Goal: Task Accomplishment & Management: Manage account settings

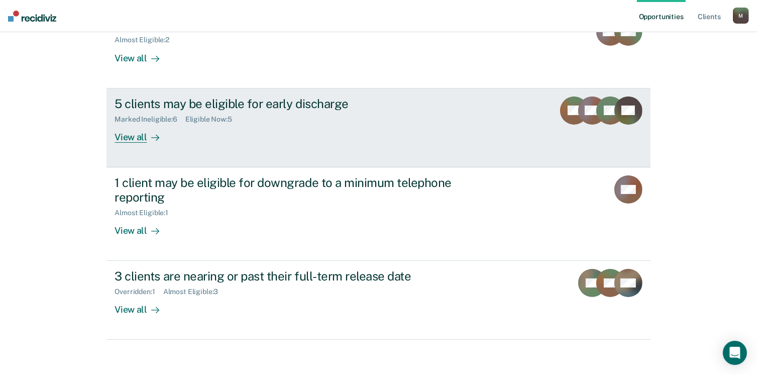
scroll to position [146, 0]
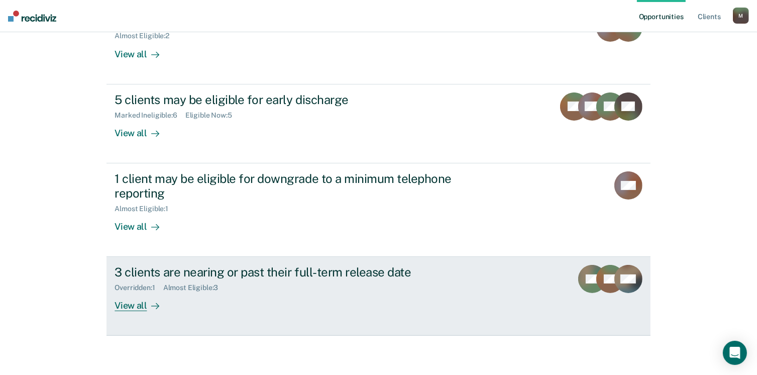
click at [125, 308] on div "View all" at bounding box center [143, 302] width 56 height 20
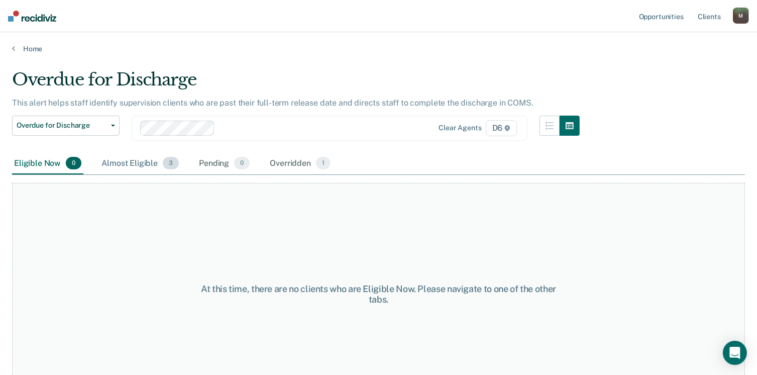
click at [169, 167] on span "3" at bounding box center [171, 163] width 16 height 13
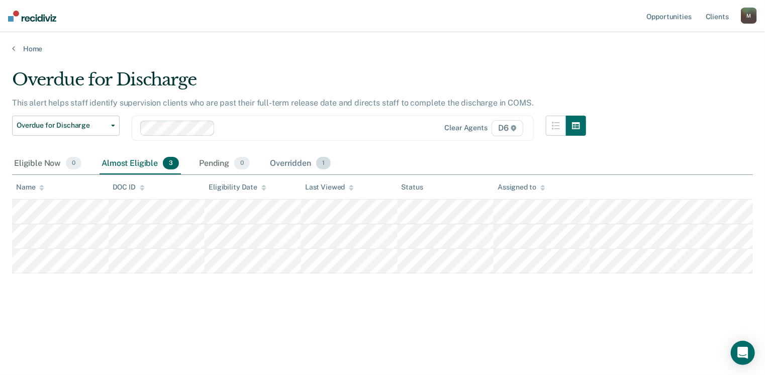
click at [321, 161] on span "1" at bounding box center [323, 163] width 15 height 13
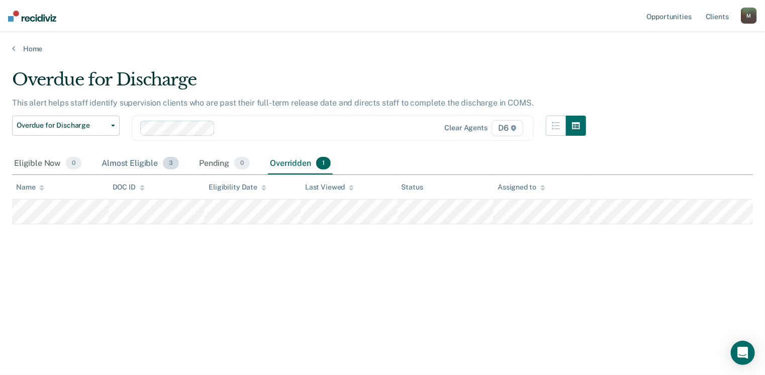
click at [167, 163] on span "3" at bounding box center [171, 163] width 16 height 13
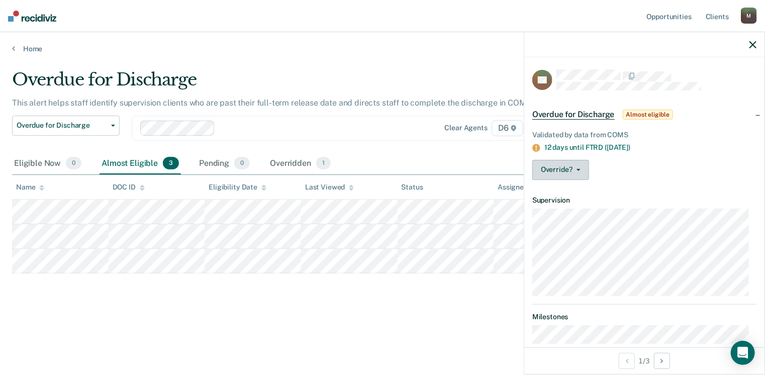
click at [577, 169] on button "Override?" at bounding box center [560, 170] width 57 height 20
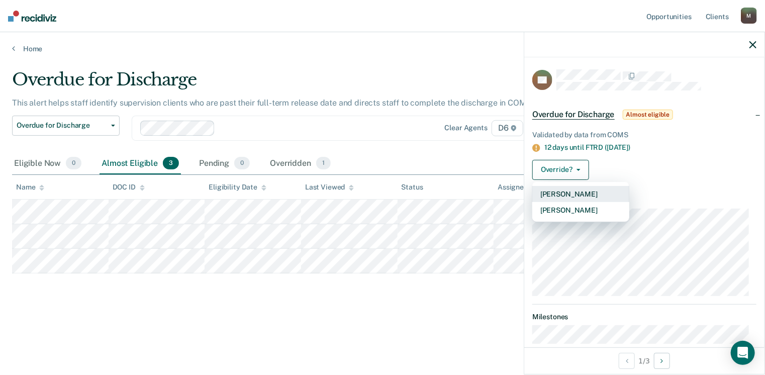
click at [581, 194] on button "[PERSON_NAME]" at bounding box center [580, 194] width 97 height 16
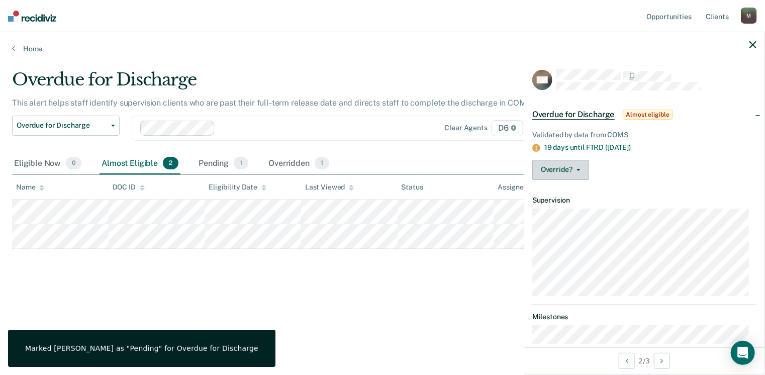
click at [578, 172] on button "Override?" at bounding box center [560, 170] width 57 height 20
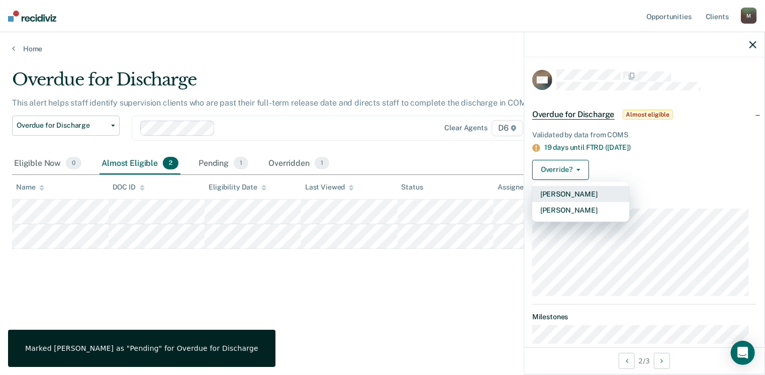
click at [570, 197] on button "[PERSON_NAME]" at bounding box center [580, 194] width 97 height 16
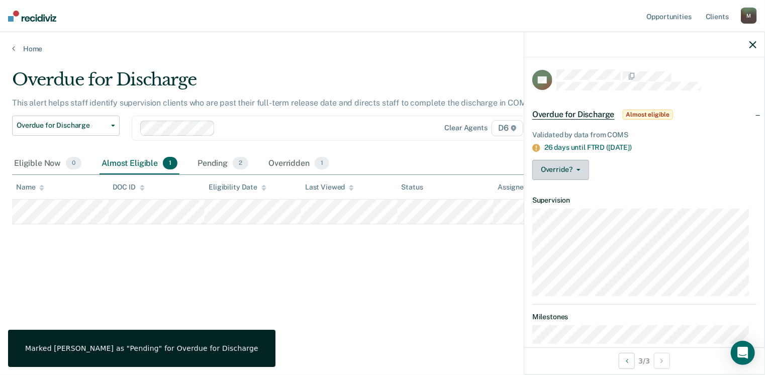
click at [576, 167] on button "Override?" at bounding box center [560, 170] width 57 height 20
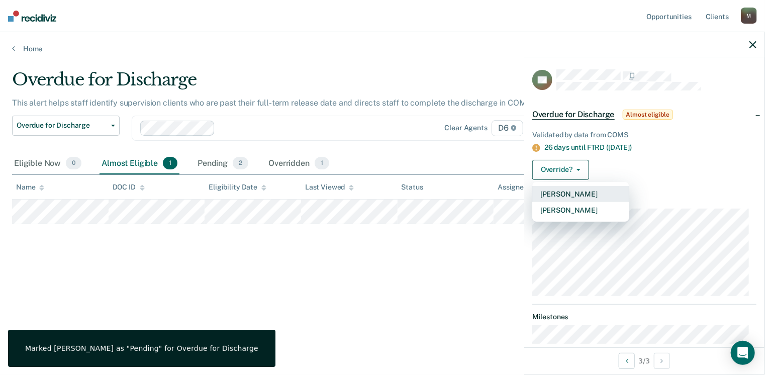
click at [562, 193] on button "[PERSON_NAME]" at bounding box center [580, 194] width 97 height 16
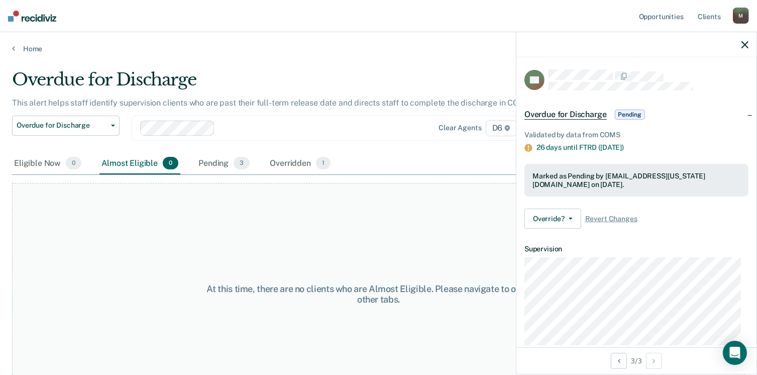
click at [745, 47] on icon "button" at bounding box center [745, 44] width 7 height 7
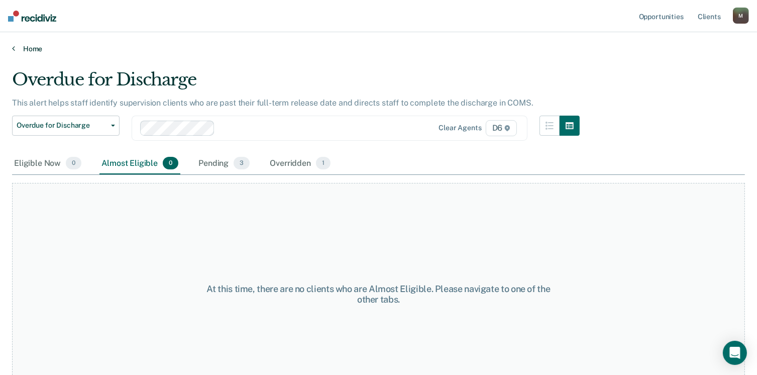
click at [23, 47] on link "Home" at bounding box center [378, 48] width 733 height 9
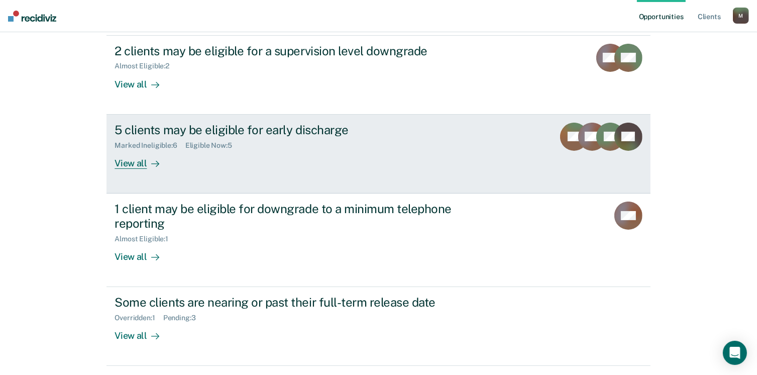
scroll to position [146, 0]
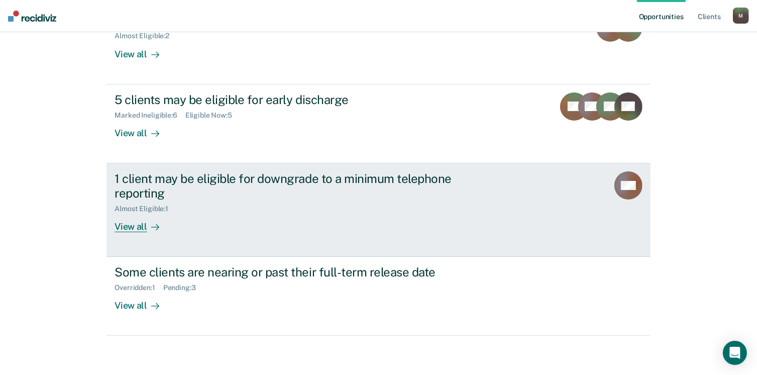
click at [126, 227] on div "View all" at bounding box center [143, 223] width 56 height 20
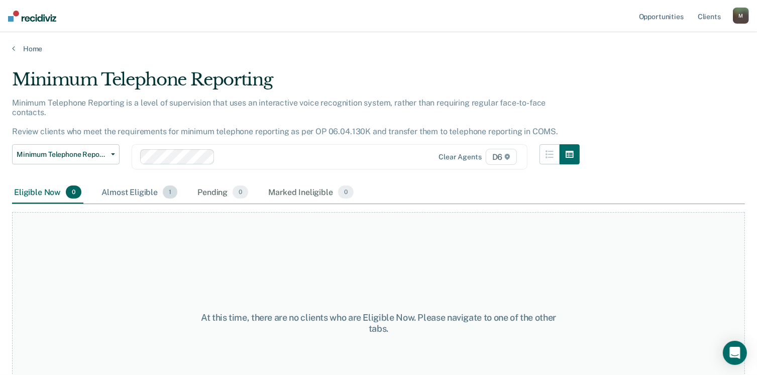
click at [169, 185] on span "1" at bounding box center [170, 191] width 15 height 13
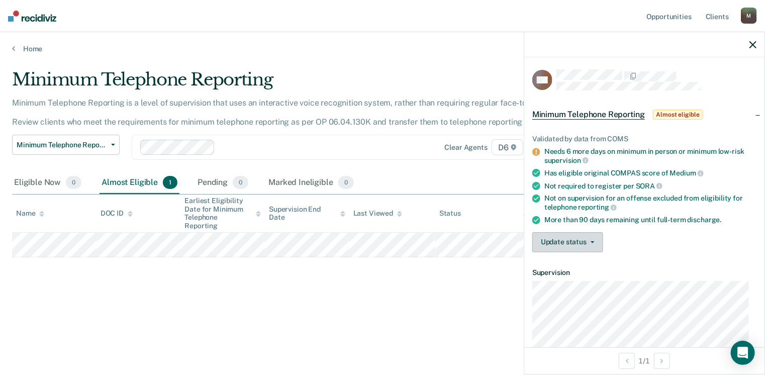
click at [588, 241] on span "button" at bounding box center [590, 242] width 8 height 2
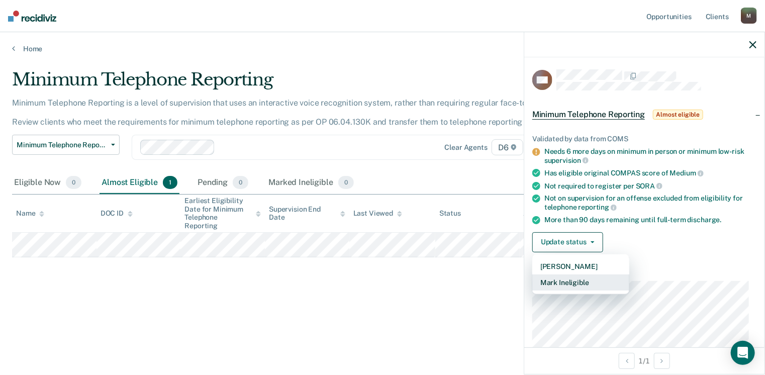
click at [576, 281] on button "Mark Ineligible" at bounding box center [580, 282] width 97 height 16
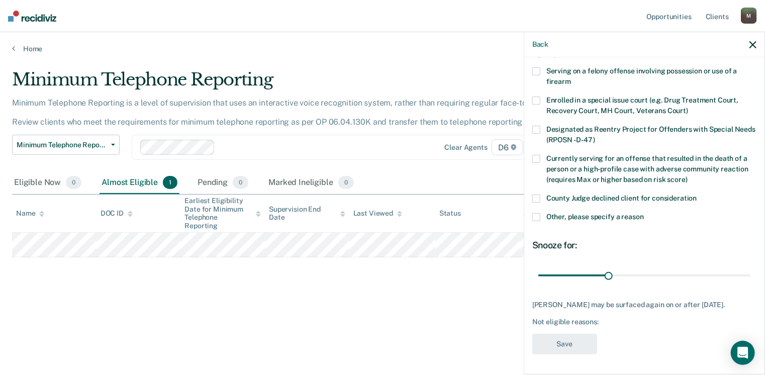
scroll to position [73, 0]
drag, startPoint x: 605, startPoint y: 266, endPoint x: 768, endPoint y: 323, distance: 172.3
type input "90"
click at [750, 284] on input "range" at bounding box center [644, 276] width 212 height 18
click at [538, 213] on span at bounding box center [536, 217] width 8 height 8
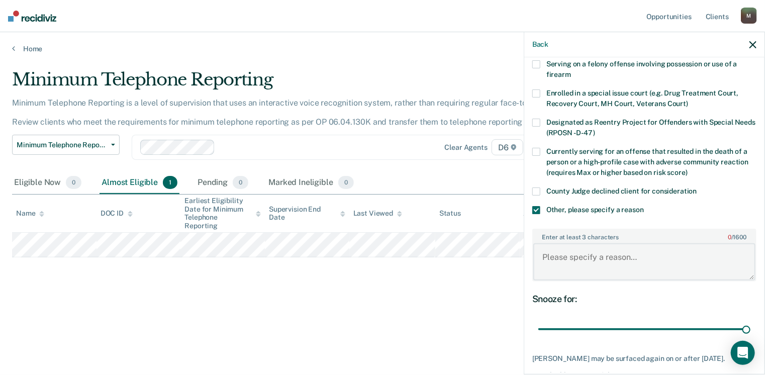
click at [565, 265] on textarea "Enter at least 3 characters 0 / 1600" at bounding box center [644, 261] width 222 height 37
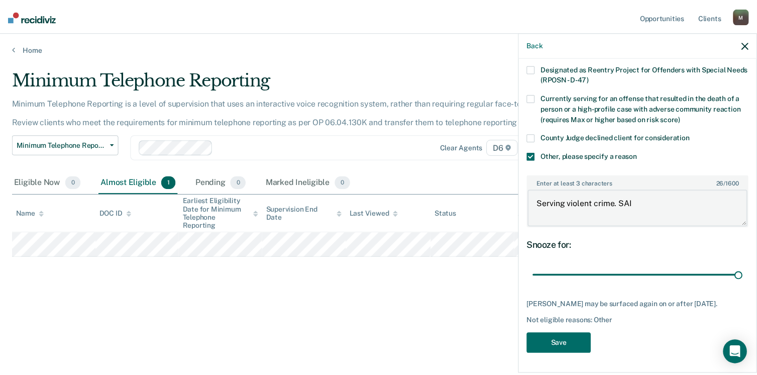
scroll to position [133, 0]
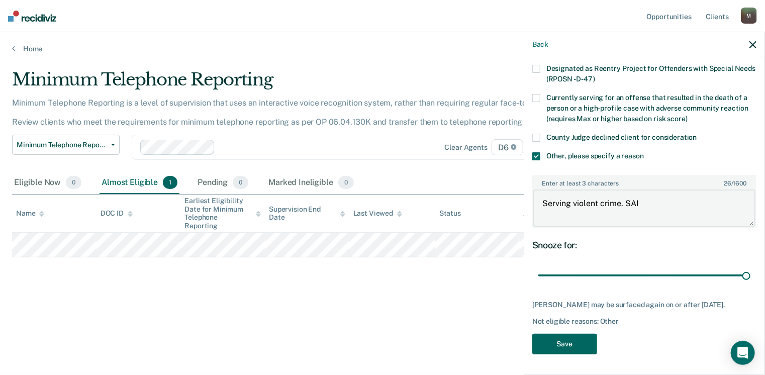
type textarea "Serving violent crime. SAI"
click at [561, 346] on button "Save" at bounding box center [564, 344] width 65 height 21
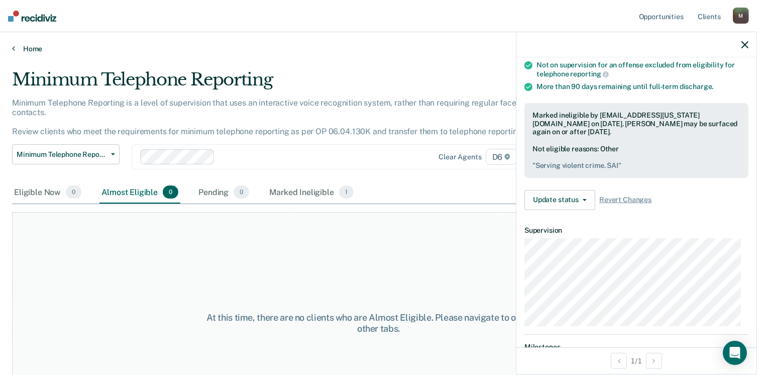
click at [24, 50] on link "Home" at bounding box center [378, 48] width 733 height 9
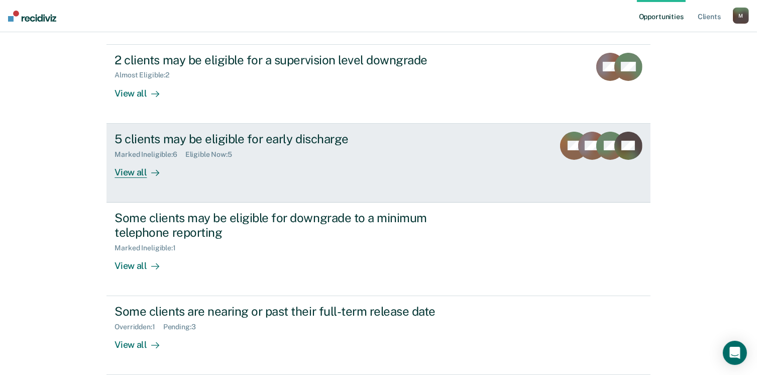
scroll to position [45, 0]
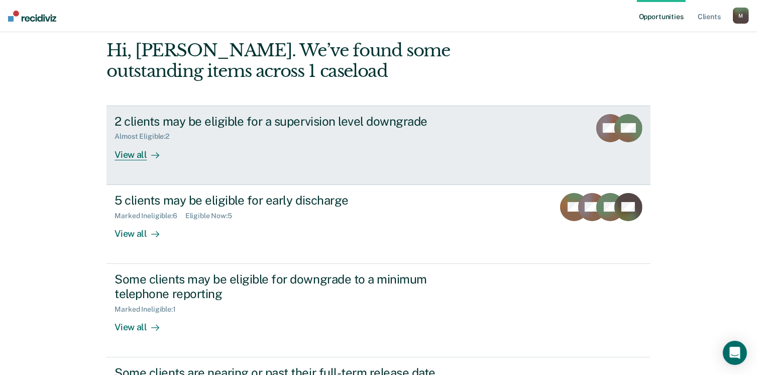
click at [131, 158] on div "View all" at bounding box center [143, 151] width 56 height 20
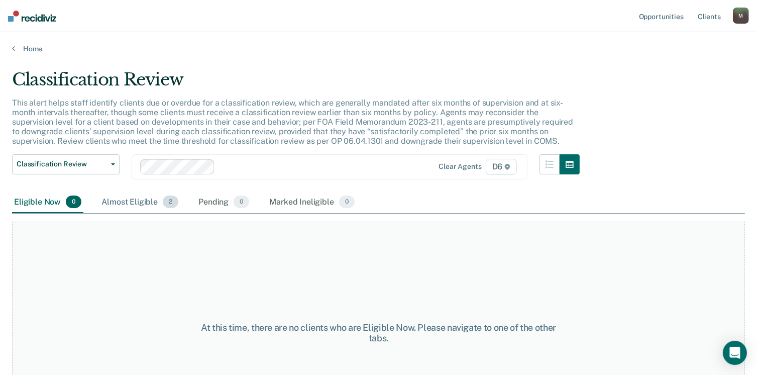
click at [167, 206] on span "2" at bounding box center [171, 201] width 16 height 13
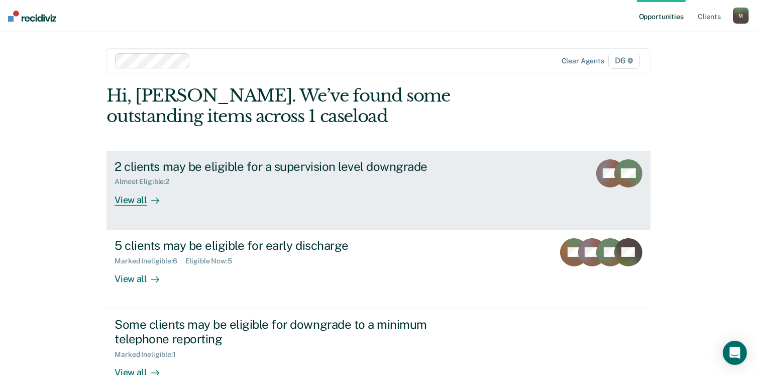
click at [126, 200] on div "View all" at bounding box center [143, 196] width 56 height 20
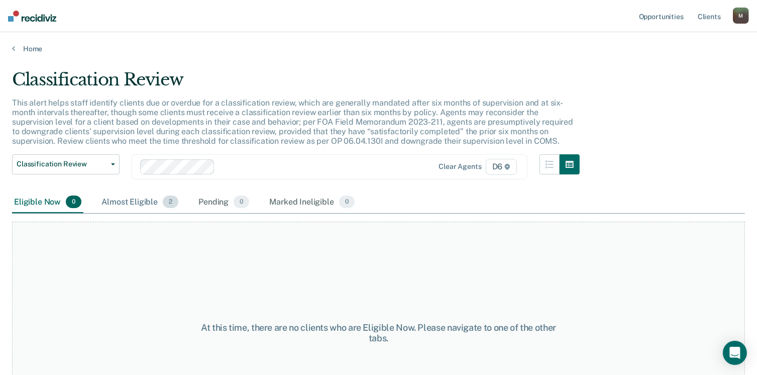
click at [164, 198] on span "2" at bounding box center [171, 201] width 16 height 13
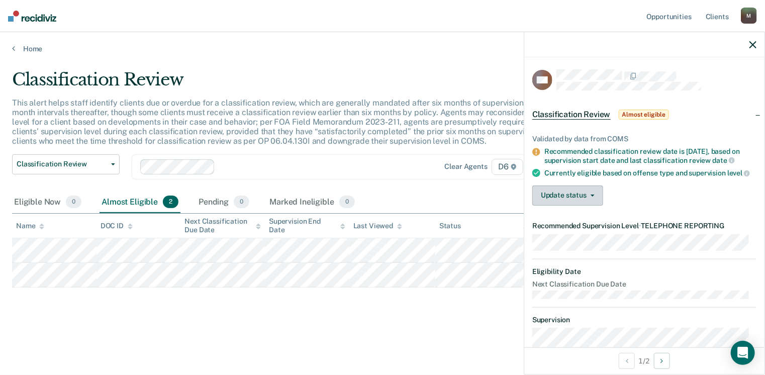
click at [592, 197] on icon "button" at bounding box center [593, 195] width 4 height 2
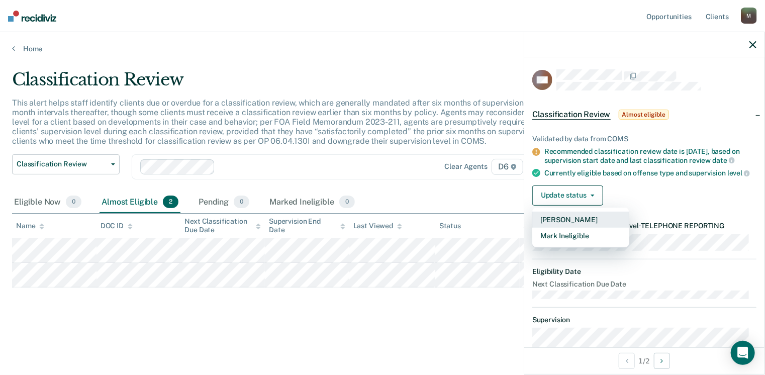
click at [572, 226] on button "[PERSON_NAME]" at bounding box center [580, 220] width 97 height 16
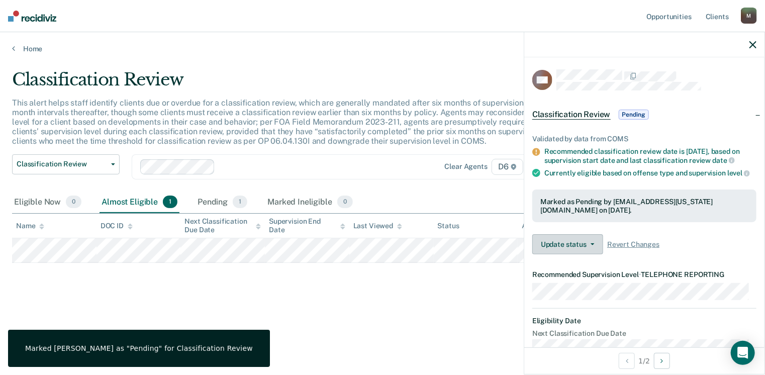
click at [590, 248] on button "Update status" at bounding box center [567, 244] width 71 height 20
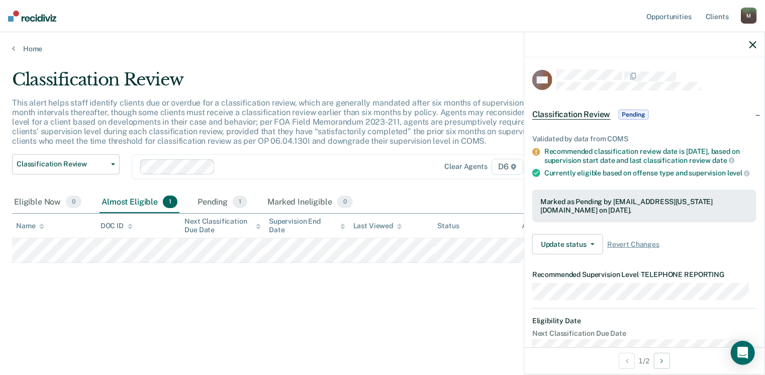
click at [582, 232] on div "Validated by data from COMS Recommended classification review date is [DATE], b…" at bounding box center [644, 191] width 240 height 144
click at [750, 43] on icon "button" at bounding box center [752, 44] width 7 height 7
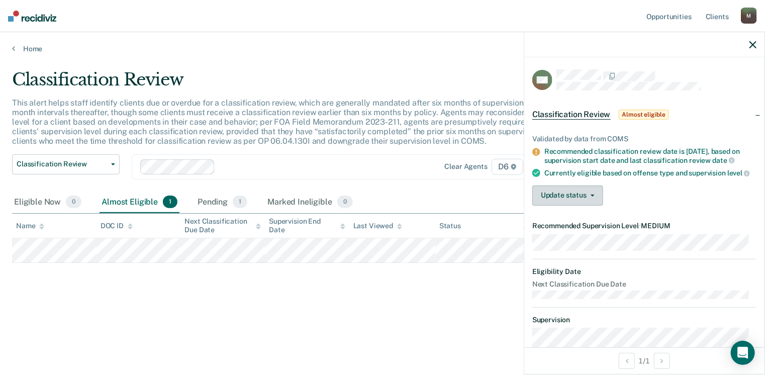
click at [592, 197] on icon "button" at bounding box center [593, 195] width 4 height 2
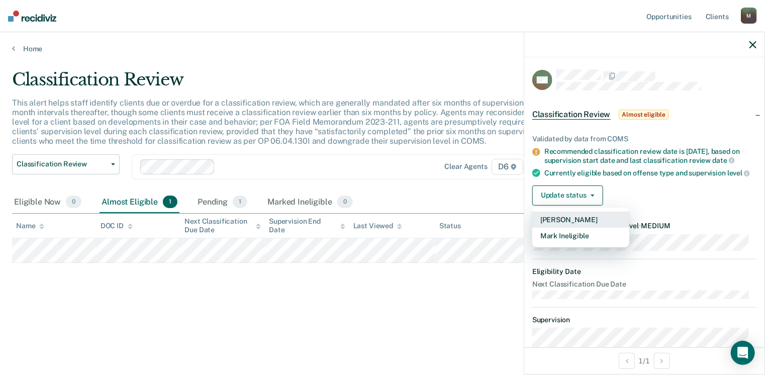
click at [575, 227] on button "[PERSON_NAME]" at bounding box center [580, 220] width 97 height 16
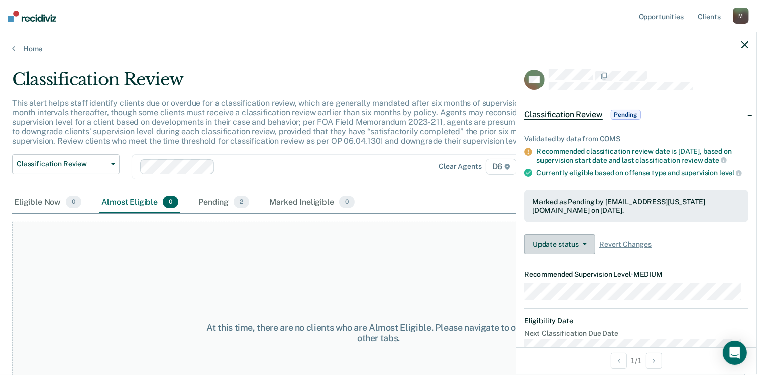
click at [583, 245] on icon "button" at bounding box center [585, 244] width 4 height 2
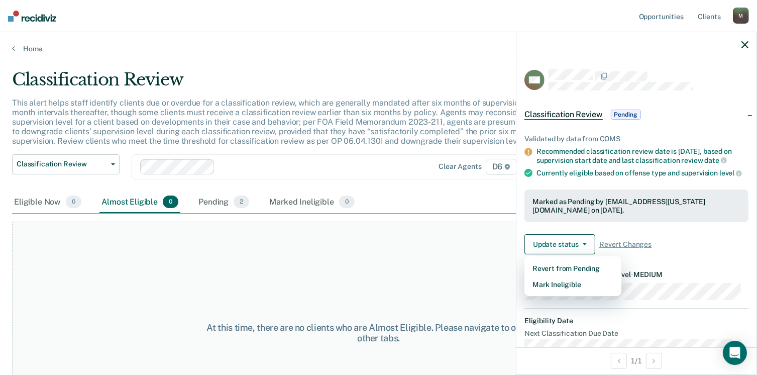
click at [665, 239] on div "Validated by data from COMS Recommended classification review date is [DATE], b…" at bounding box center [637, 191] width 240 height 144
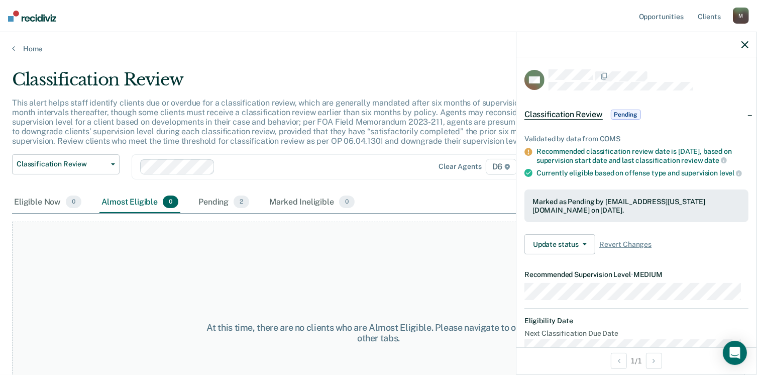
click at [746, 42] on icon "button" at bounding box center [745, 44] width 7 height 7
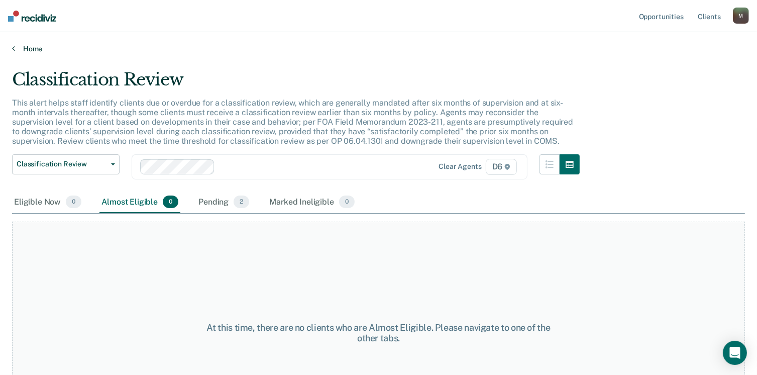
click at [26, 48] on link "Home" at bounding box center [378, 48] width 733 height 9
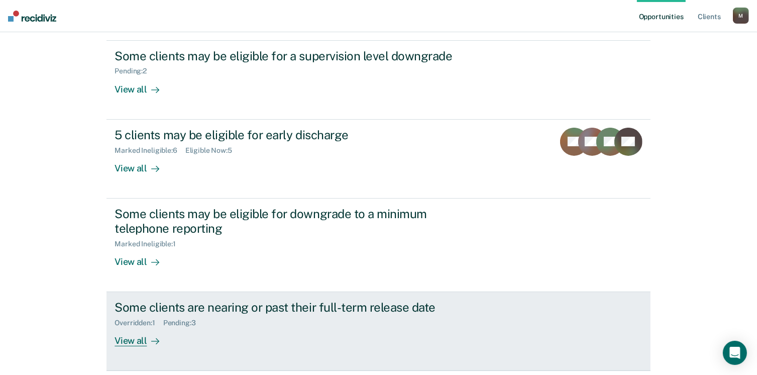
scroll to position [95, 0]
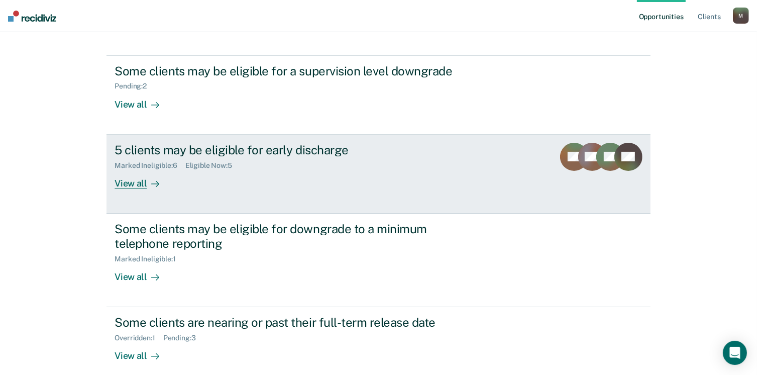
click at [133, 182] on div "View all" at bounding box center [143, 179] width 56 height 20
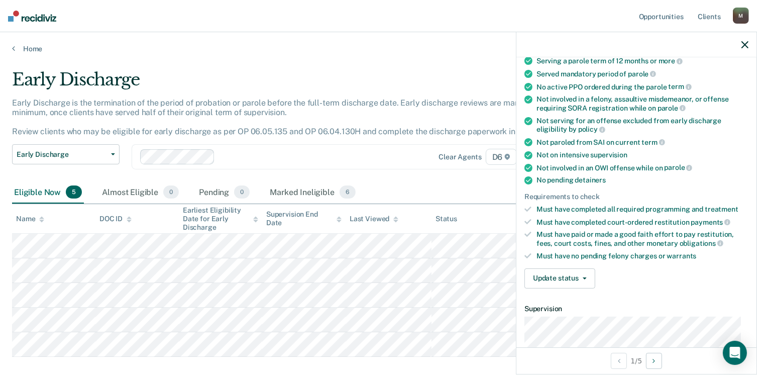
scroll to position [151, 0]
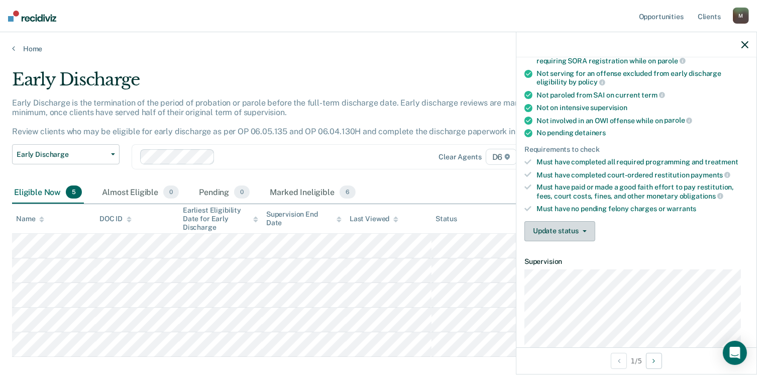
click at [584, 230] on icon "button" at bounding box center [585, 231] width 4 height 2
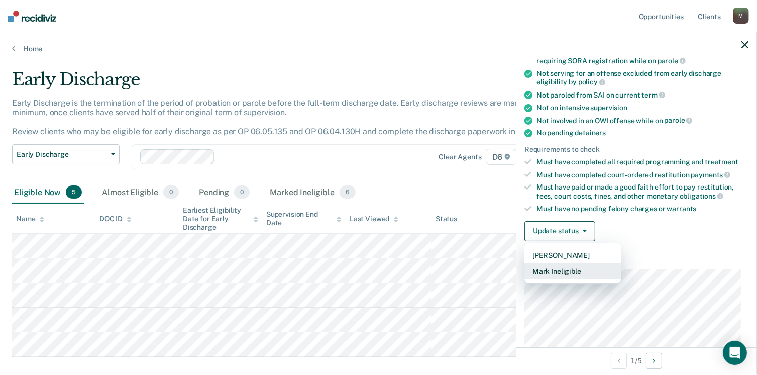
click at [557, 266] on button "Mark Ineligible" at bounding box center [573, 271] width 97 height 16
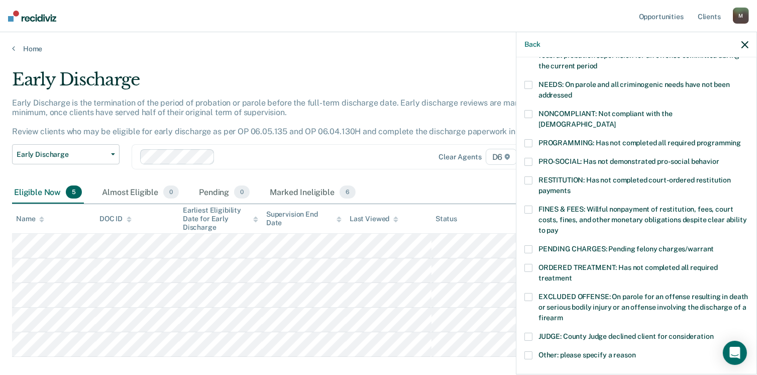
click at [532, 351] on span at bounding box center [529, 355] width 8 height 8
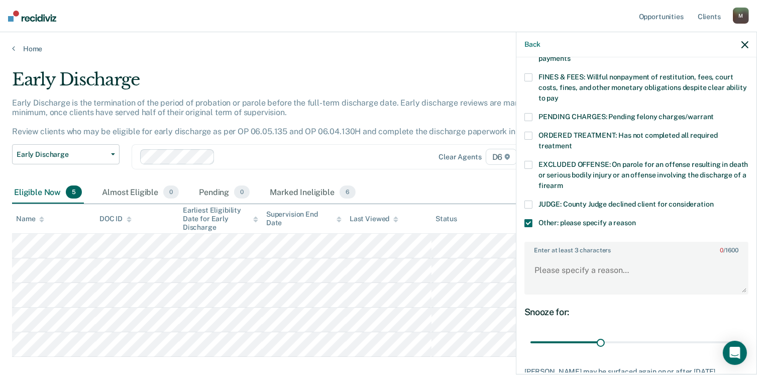
scroll to position [302, 0]
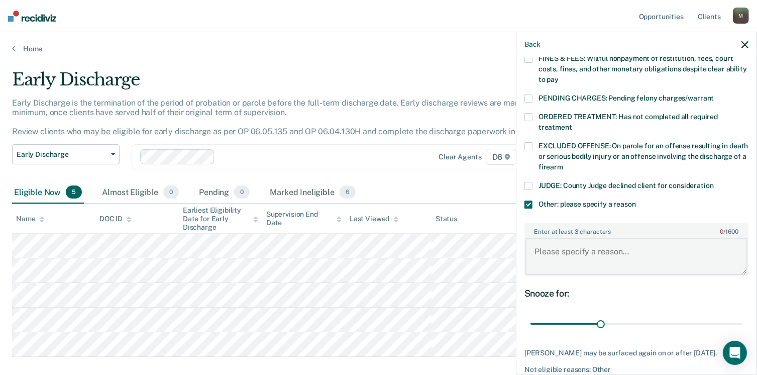
click at [549, 240] on textarea "Enter at least 3 characters 0 / 1600" at bounding box center [637, 256] width 222 height 37
drag, startPoint x: 603, startPoint y: 230, endPoint x: 524, endPoint y: 229, distance: 78.9
click at [524, 229] on div "MD Which of the following requirements has [PERSON_NAME] not met? [MEDICAL_DATA…" at bounding box center [637, 214] width 240 height 315
type textarea "SAI 18 month requirement."
drag, startPoint x: 600, startPoint y: 311, endPoint x: 768, endPoint y: 364, distance: 176.0
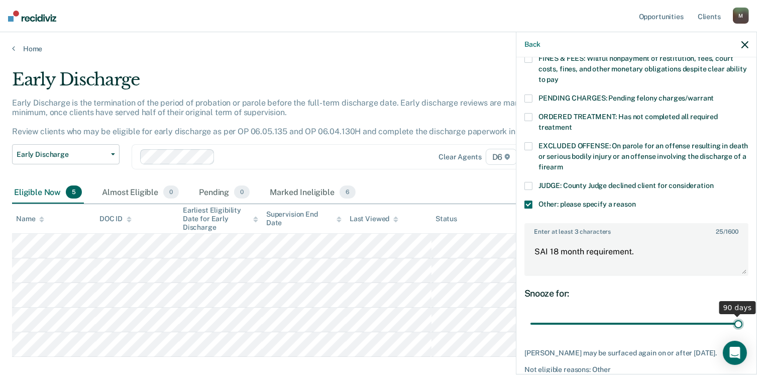
type input "90"
click at [743, 333] on input "range" at bounding box center [637, 324] width 212 height 18
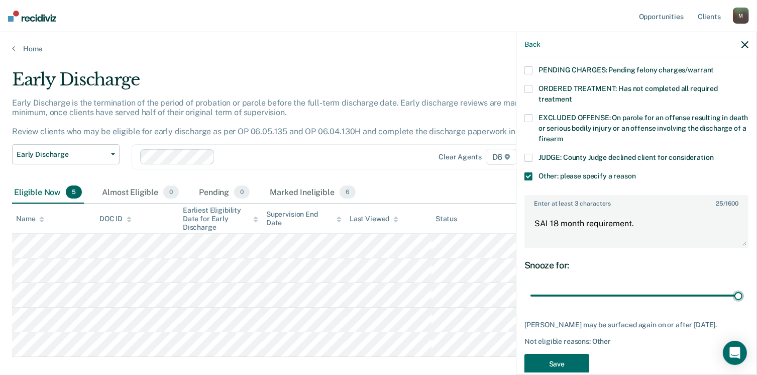
scroll to position [345, 0]
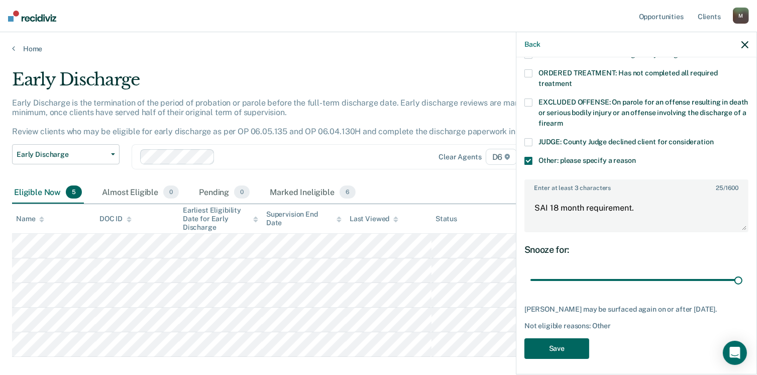
click at [563, 344] on button "Save" at bounding box center [557, 348] width 65 height 21
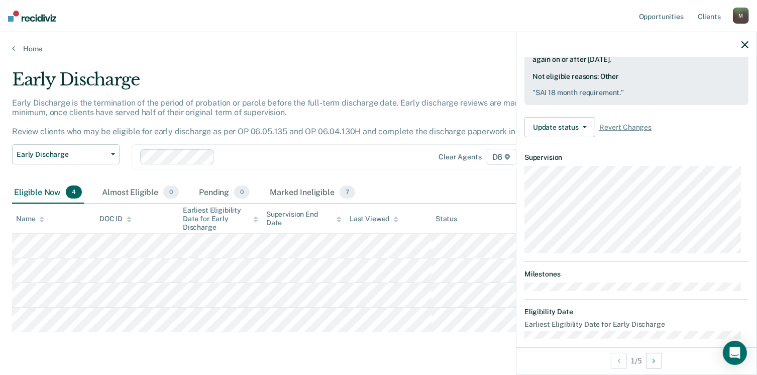
scroll to position [254, 0]
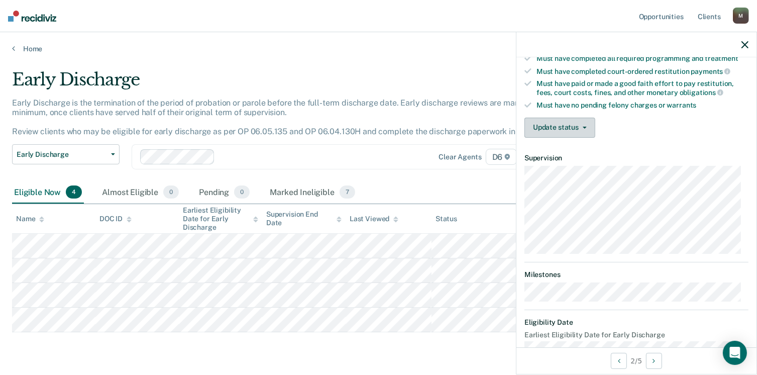
click at [585, 121] on button "Update status" at bounding box center [560, 128] width 71 height 20
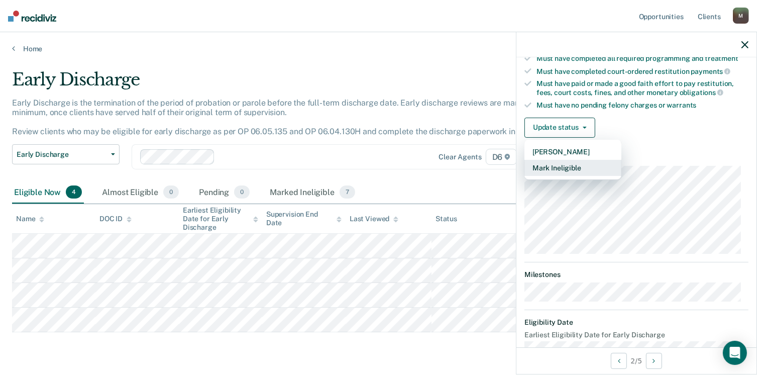
click at [566, 163] on button "Mark Ineligible" at bounding box center [573, 168] width 97 height 16
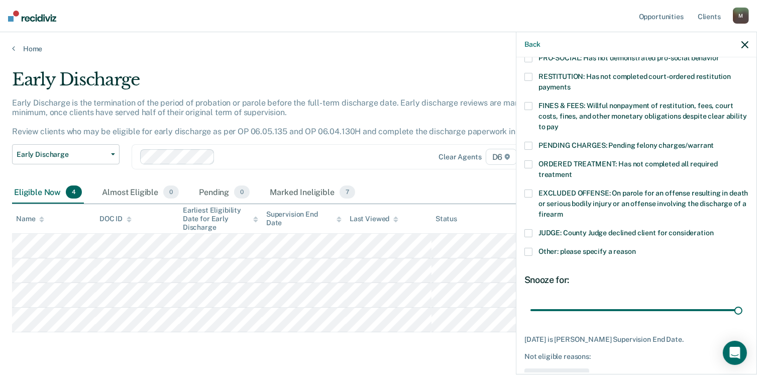
click at [531, 248] on span at bounding box center [529, 252] width 8 height 8
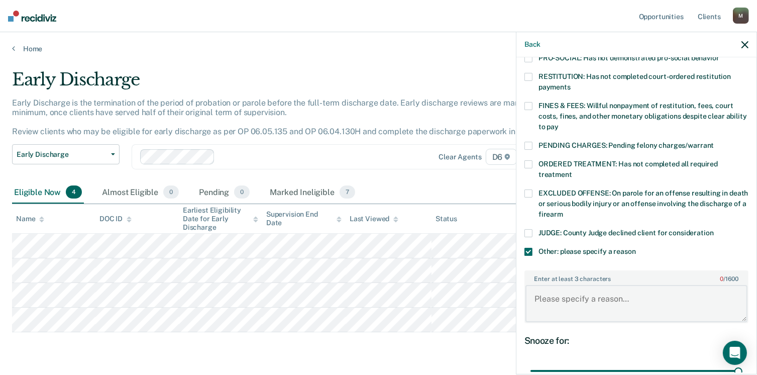
click at [557, 290] on textarea "Enter at least 3 characters 0 / 1600" at bounding box center [637, 303] width 222 height 37
click at [601, 288] on textarea "discharge within" at bounding box center [637, 303] width 222 height 37
type textarea "discharge [DATE]."
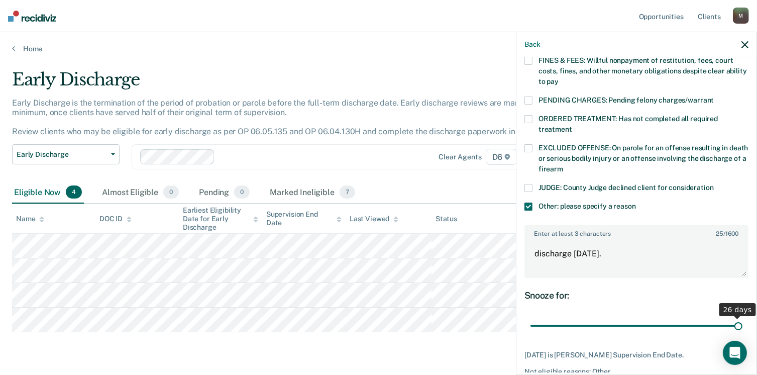
scroll to position [337, 0]
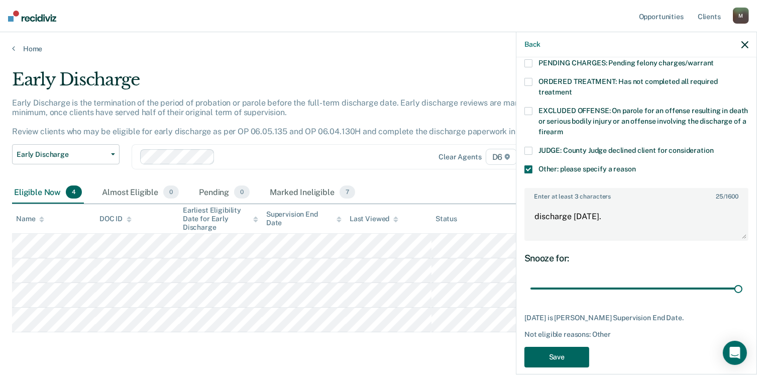
click at [570, 347] on button "Save" at bounding box center [557, 357] width 65 height 21
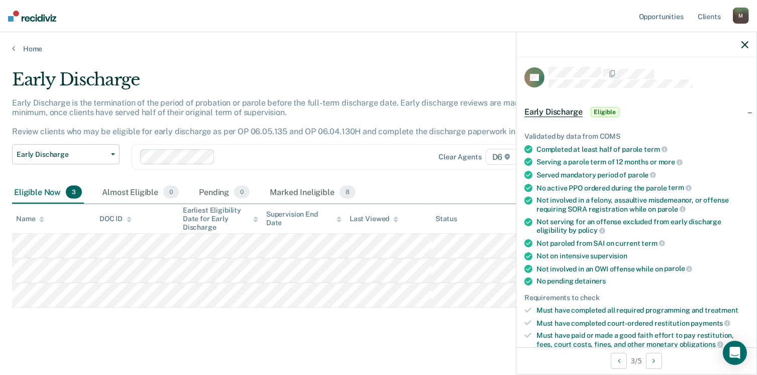
scroll to position [0, 0]
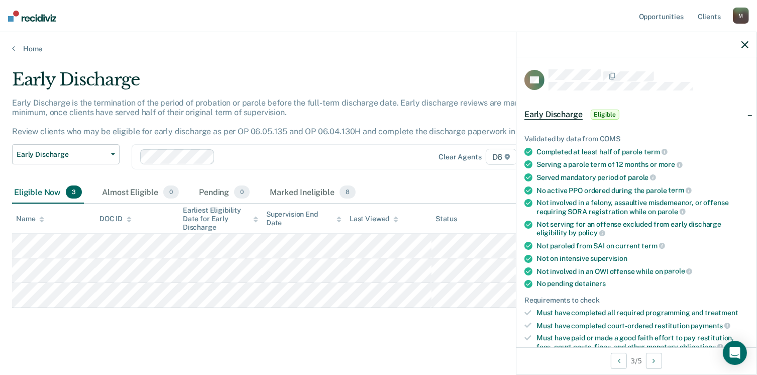
click at [741, 43] on div at bounding box center [637, 44] width 240 height 25
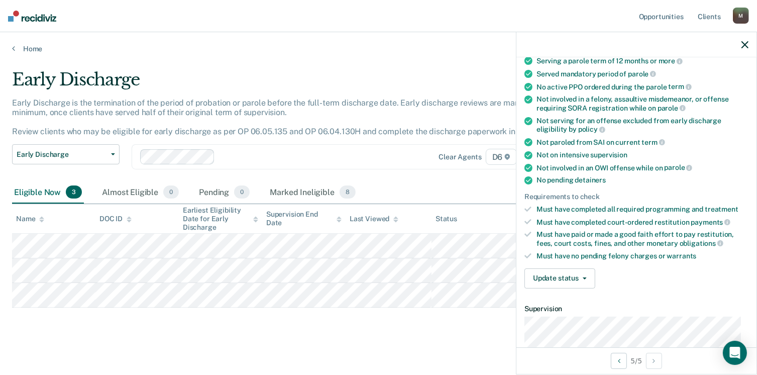
scroll to position [101, 0]
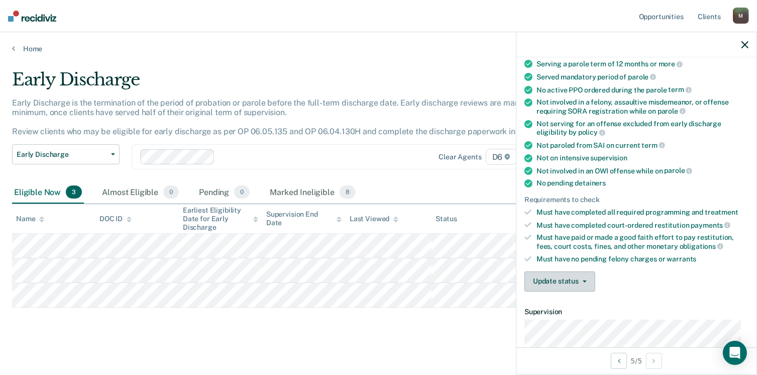
click at [588, 278] on button "Update status" at bounding box center [560, 281] width 71 height 20
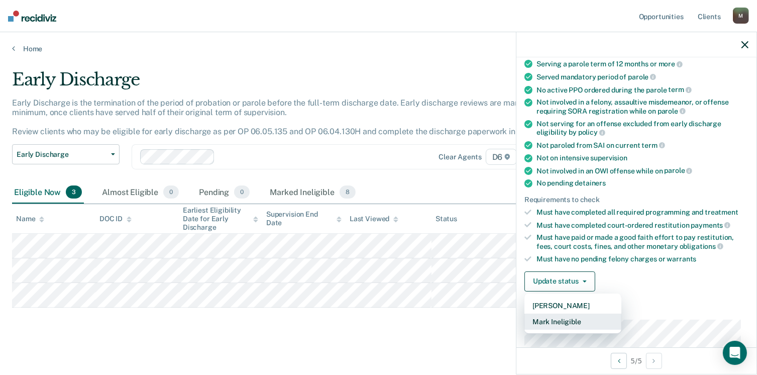
click at [558, 317] on button "Mark Ineligible" at bounding box center [573, 322] width 97 height 16
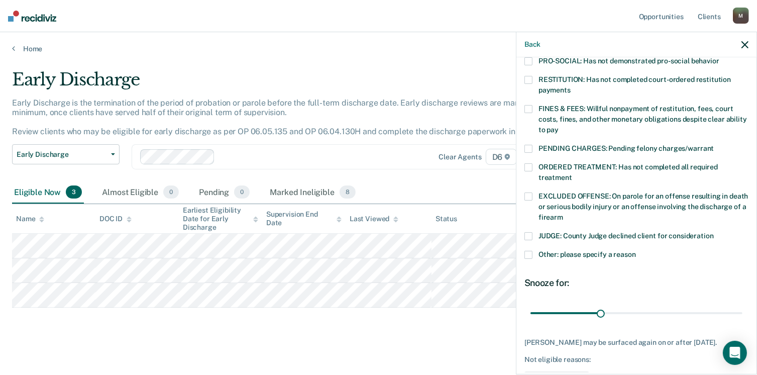
scroll to position [201, 0]
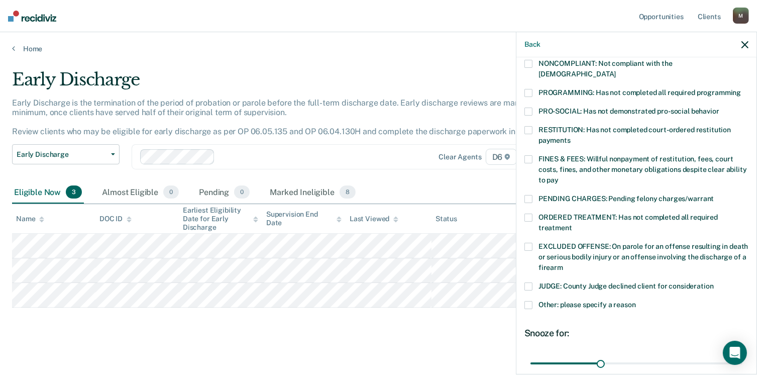
click at [530, 63] on span at bounding box center [529, 64] width 8 height 8
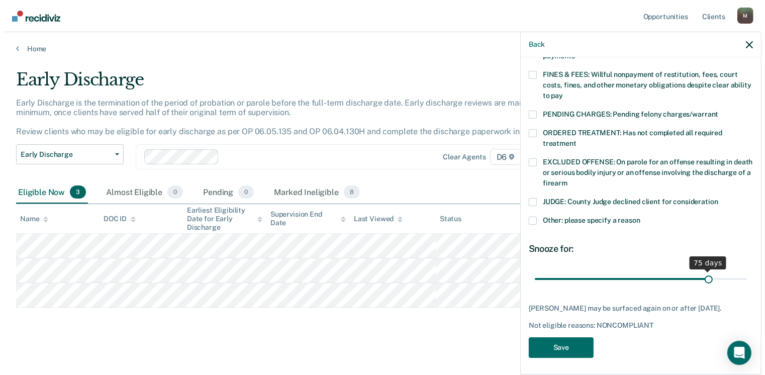
scroll to position [285, 0]
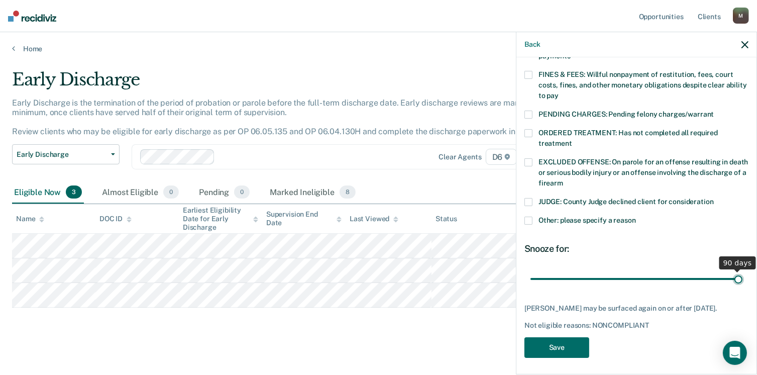
drag, startPoint x: 598, startPoint y: 268, endPoint x: 752, endPoint y: 321, distance: 163.2
type input "90"
click at [743, 288] on input "range" at bounding box center [637, 279] width 212 height 18
click at [571, 340] on button "Save" at bounding box center [557, 347] width 65 height 21
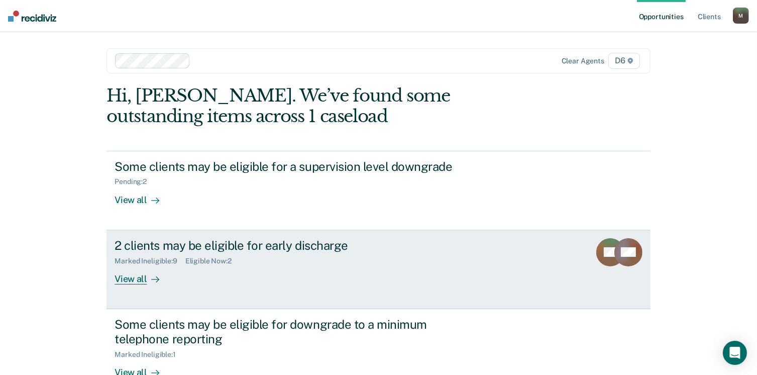
click at [131, 277] on div "View all" at bounding box center [143, 275] width 56 height 20
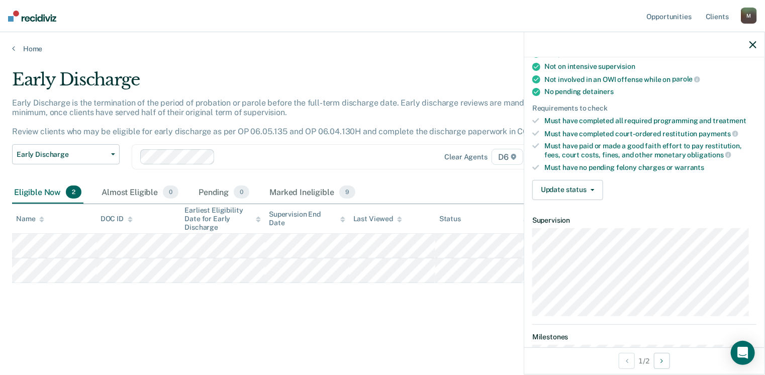
scroll to position [201, 0]
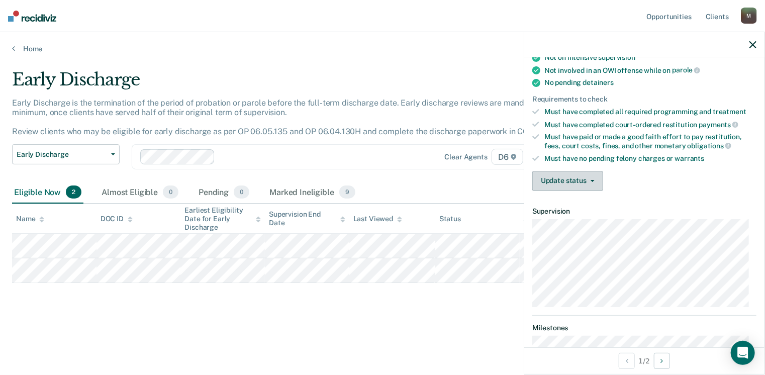
click at [593, 180] on icon "button" at bounding box center [593, 181] width 4 height 2
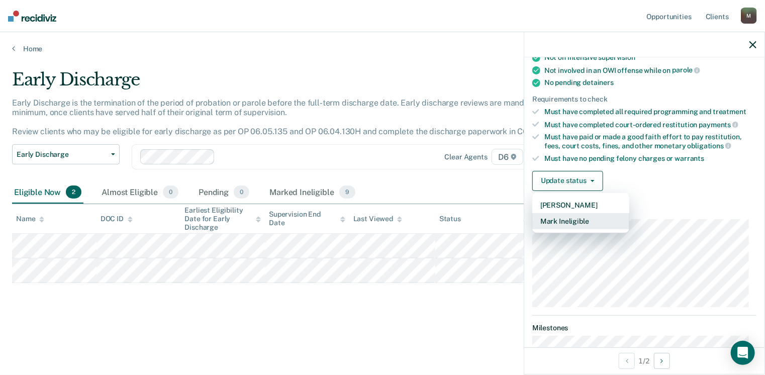
click at [568, 216] on button "Mark Ineligible" at bounding box center [580, 221] width 97 height 16
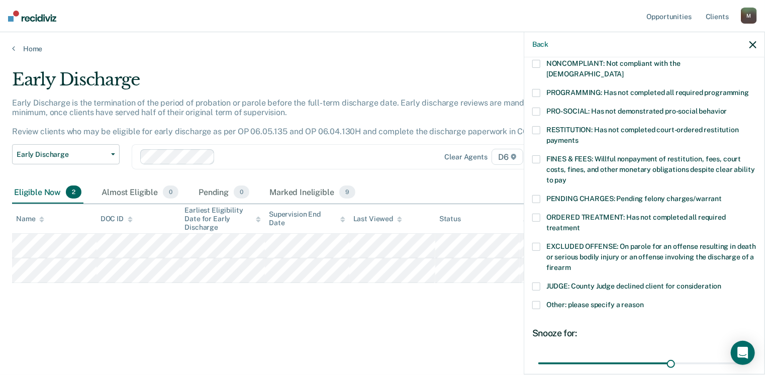
click at [532, 301] on span at bounding box center [536, 305] width 8 height 8
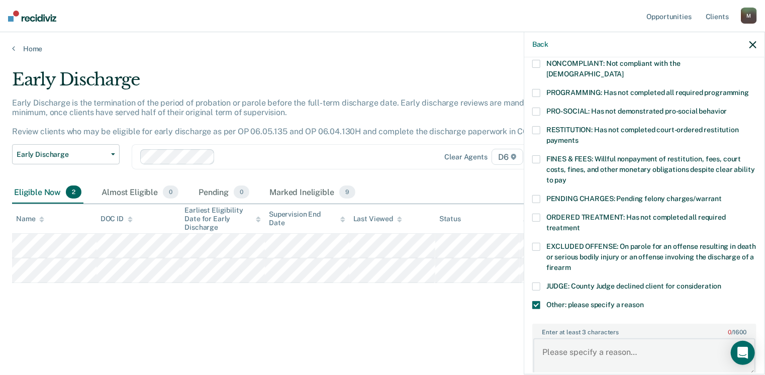
click at [566, 338] on textarea "Enter at least 3 characters 0 / 1600" at bounding box center [644, 356] width 222 height 37
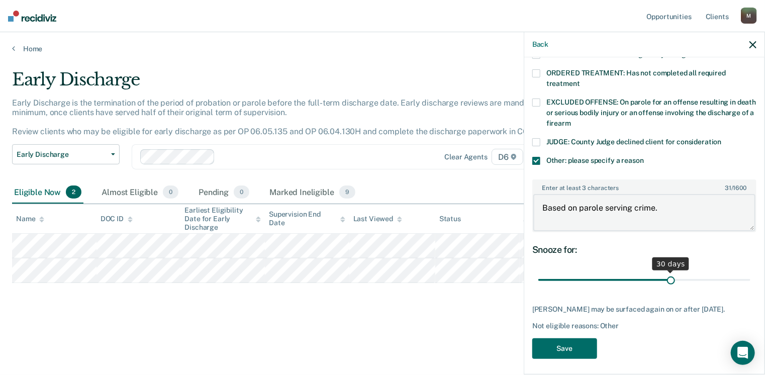
type textarea "Based on parole serving crime."
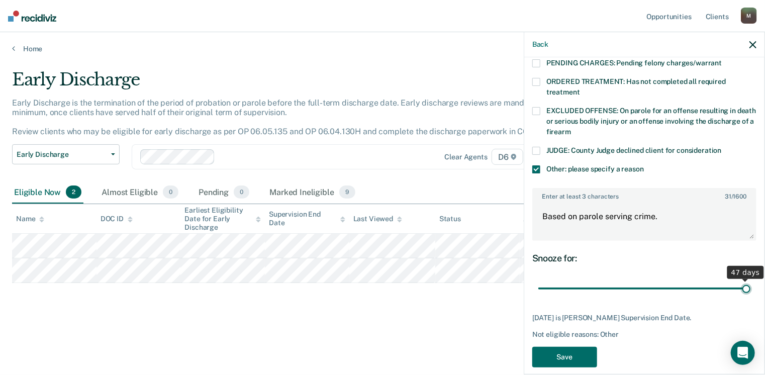
drag, startPoint x: 664, startPoint y: 266, endPoint x: 766, endPoint y: 295, distance: 105.8
type input "47"
click at [750, 295] on input "range" at bounding box center [644, 289] width 212 height 18
click at [551, 333] on div "RD Which of the following requirements has Ronald Dutcher not met? CHILD ABUSE …" at bounding box center [644, 53] width 224 height 641
click at [552, 347] on button "Save" at bounding box center [564, 357] width 65 height 21
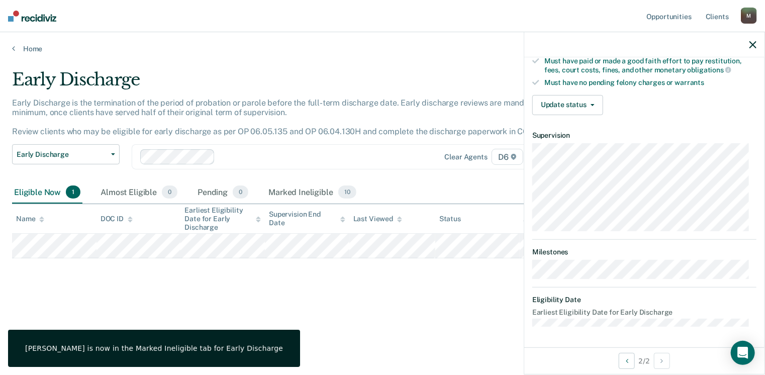
scroll to position [246, 0]
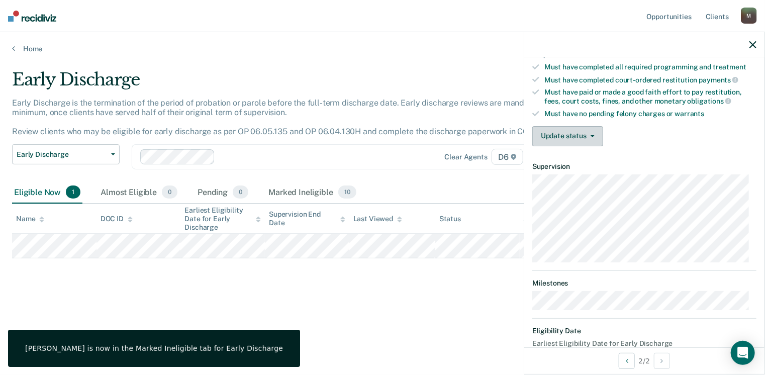
click at [587, 129] on button "Update status" at bounding box center [567, 136] width 71 height 20
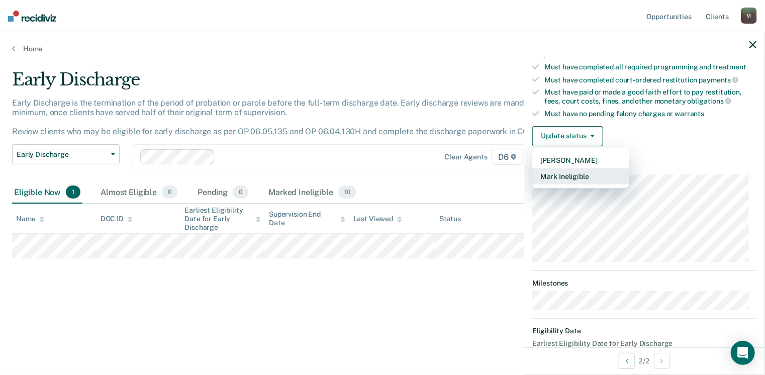
click at [556, 171] on button "Mark Ineligible" at bounding box center [580, 176] width 97 height 16
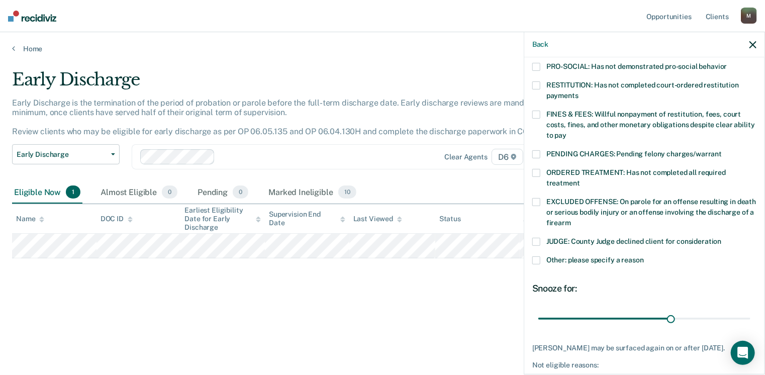
click at [541, 256] on label "Other: please specify a reason" at bounding box center [644, 261] width 224 height 11
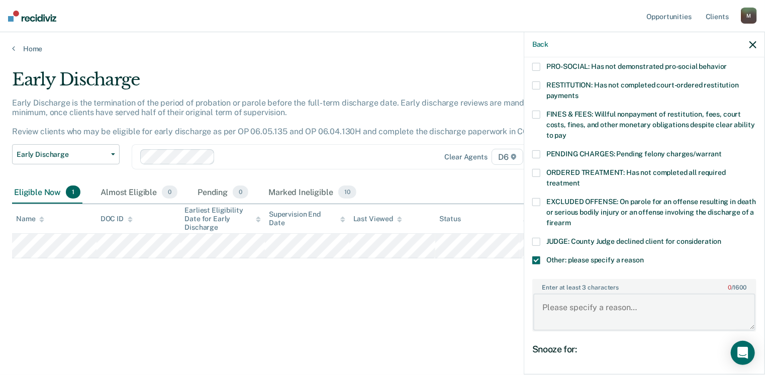
click at [565, 294] on textarea "Enter at least 3 characters 0 / 1600" at bounding box center [644, 311] width 222 height 37
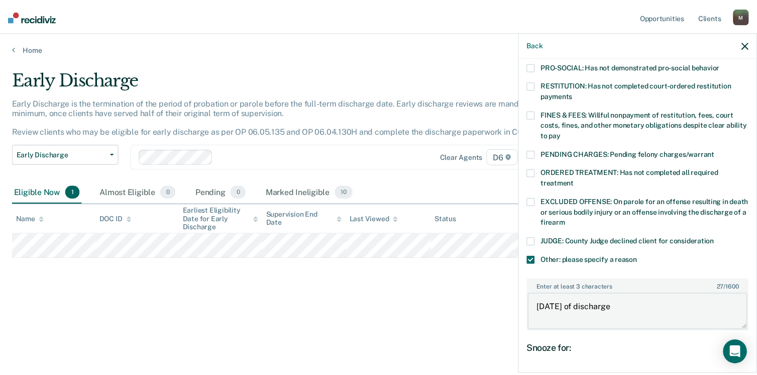
scroll to position [345, 0]
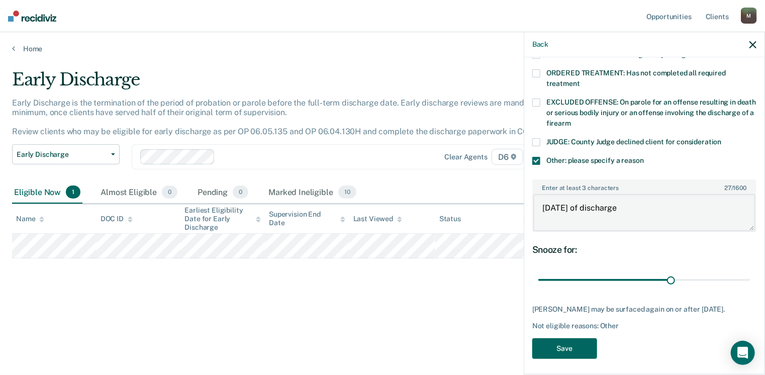
type textarea "Within 30 days of discharge"
click at [561, 345] on button "Save" at bounding box center [564, 348] width 65 height 21
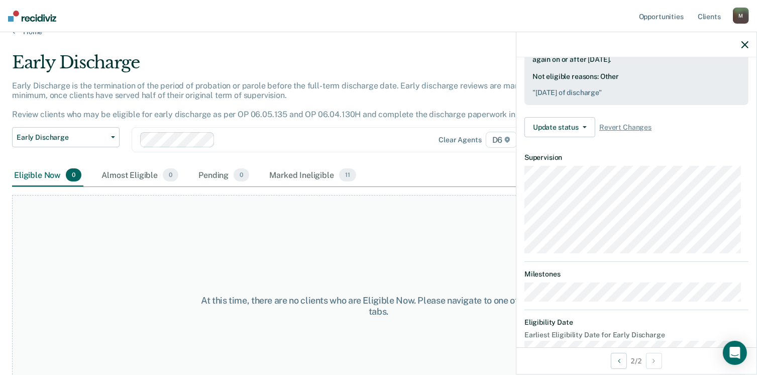
scroll to position [0, 0]
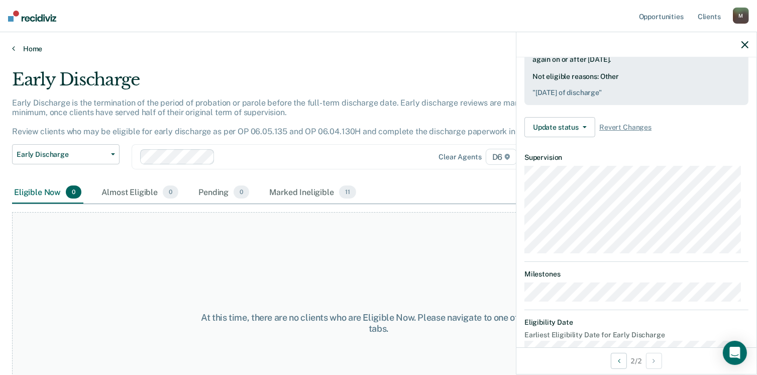
click at [28, 51] on link "Home" at bounding box center [378, 48] width 733 height 9
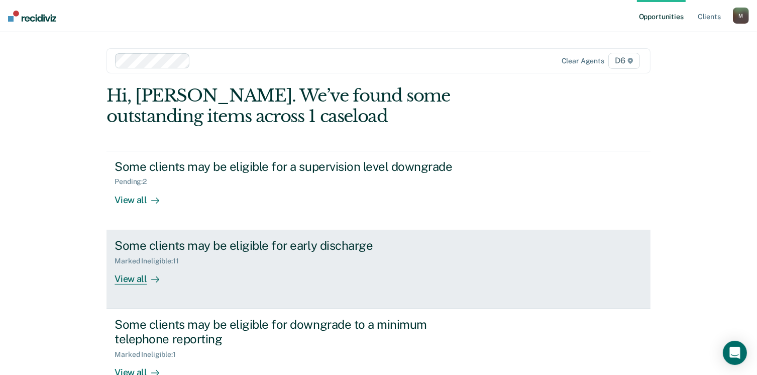
scroll to position [50, 0]
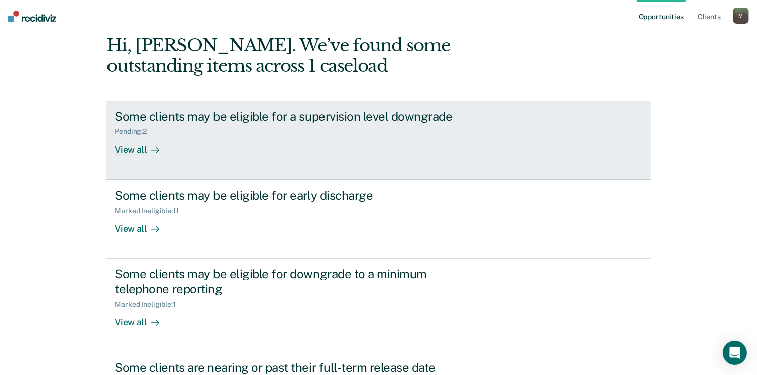
click at [127, 151] on div "View all" at bounding box center [143, 146] width 56 height 20
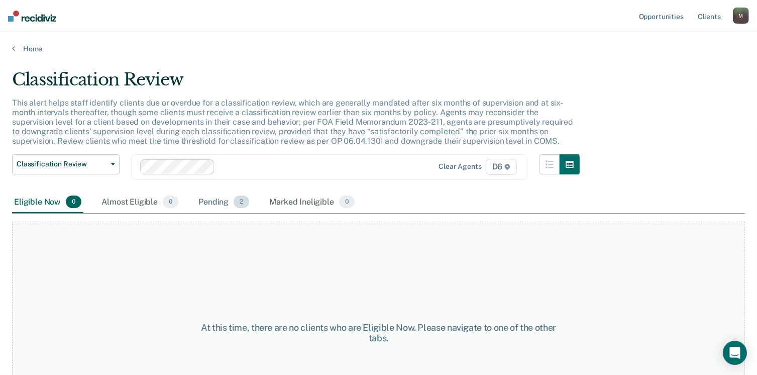
click at [236, 200] on span "2" at bounding box center [242, 201] width 16 height 13
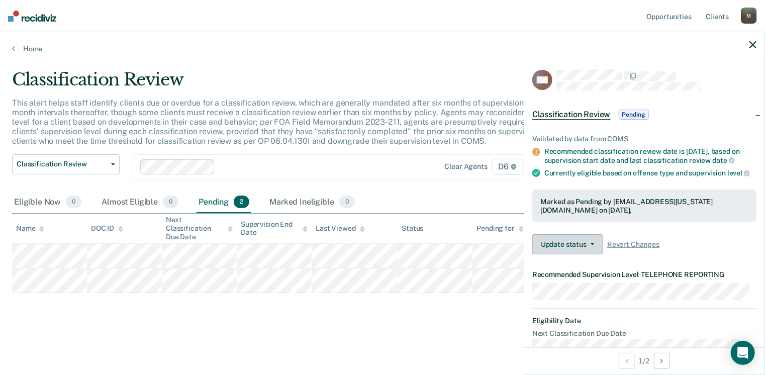
click at [594, 251] on button "Update status" at bounding box center [567, 244] width 71 height 20
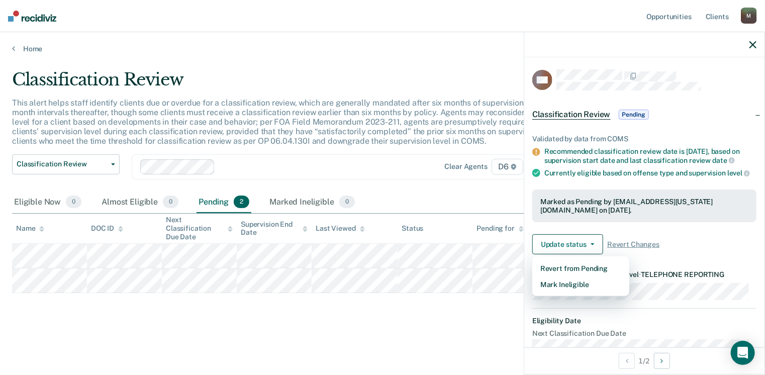
click at [454, 189] on div "Classification Review Classification Review Early Discharge Minimum Telephone R…" at bounding box center [299, 172] width 574 height 37
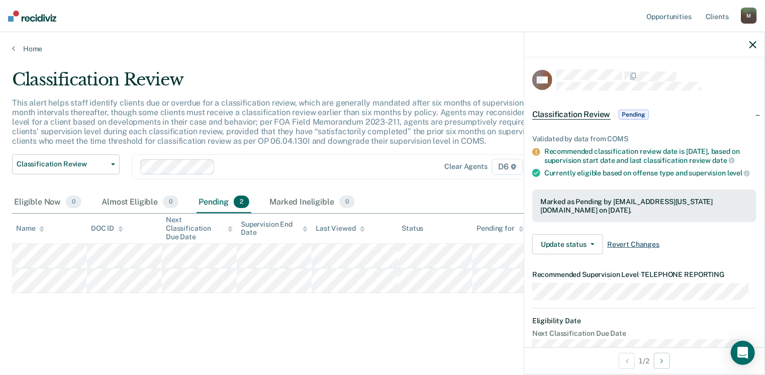
click at [629, 249] on span "Revert Changes" at bounding box center [633, 244] width 52 height 9
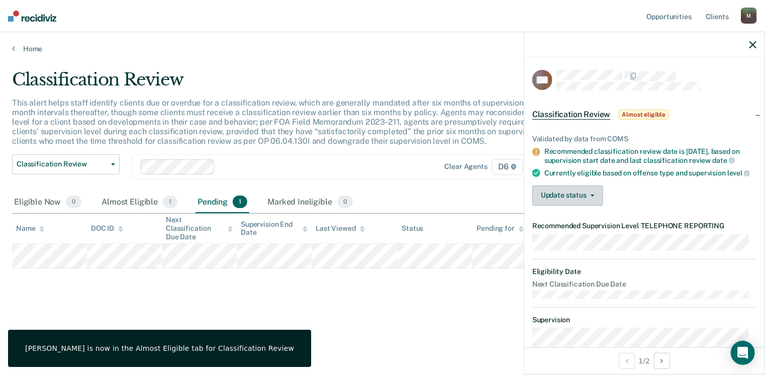
click at [591, 200] on button "Update status" at bounding box center [567, 195] width 71 height 20
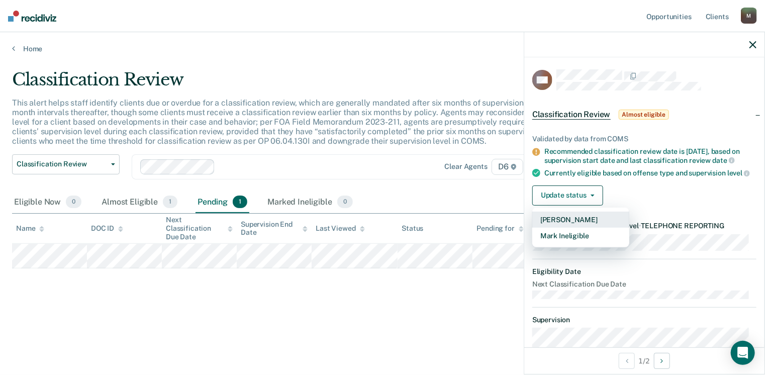
click at [581, 228] on button "[PERSON_NAME]" at bounding box center [580, 220] width 97 height 16
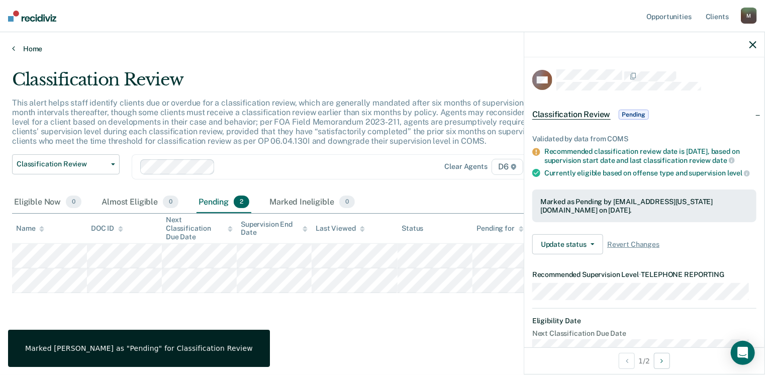
click at [22, 47] on link "Home" at bounding box center [382, 48] width 741 height 9
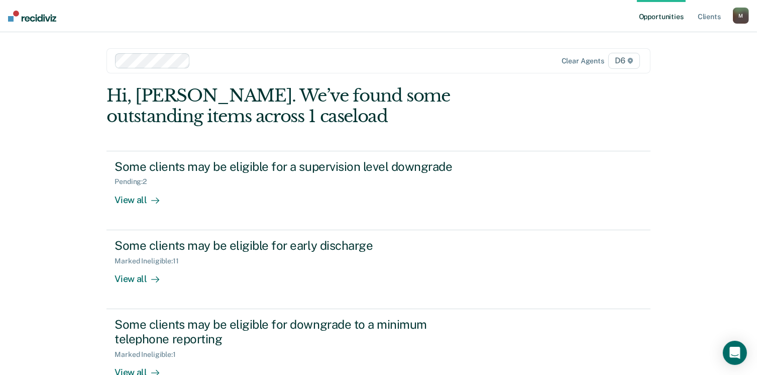
drag, startPoint x: 57, startPoint y: 19, endPoint x: 36, endPoint y: 15, distance: 21.4
click at [36, 15] on nav "Opportunities Client s MorganC@michigan.gov M Profile How it works Log Out" at bounding box center [378, 16] width 757 height 32
